Goal: Task Accomplishment & Management: Complete application form

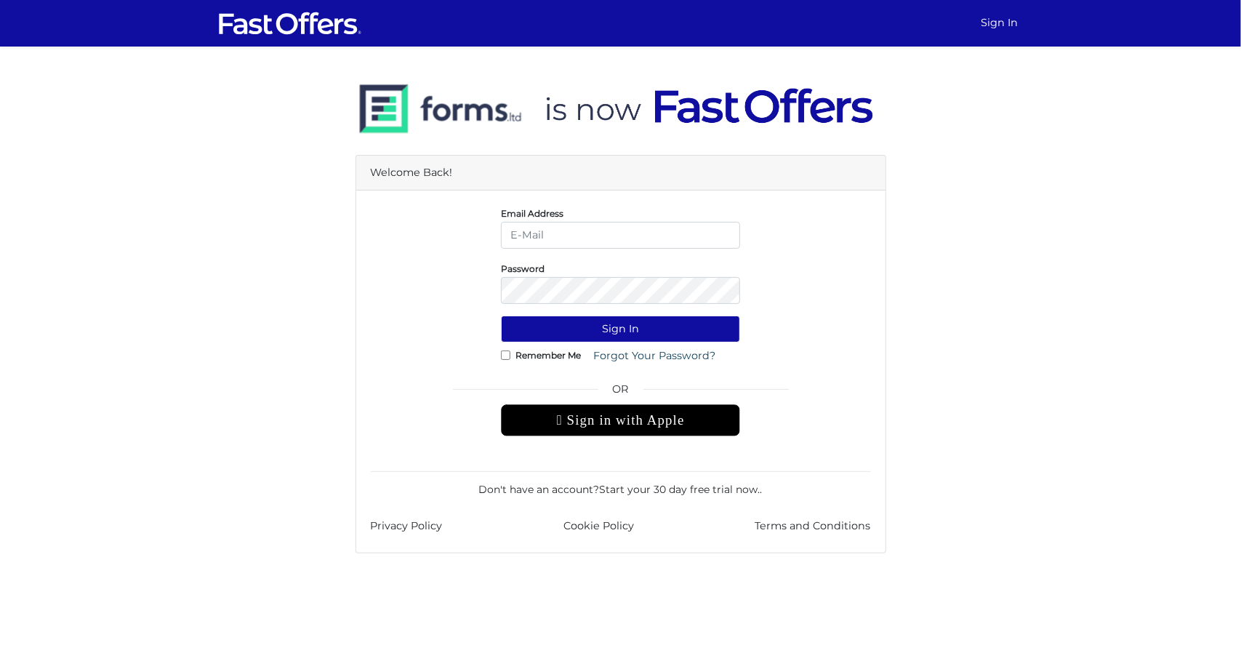
click at [588, 229] on input "email" at bounding box center [620, 235] width 239 height 27
type input "dianaforbesrealtor@gmail.com"
click at [649, 332] on button "Sign In" at bounding box center [620, 329] width 239 height 27
